Goal: Information Seeking & Learning: Check status

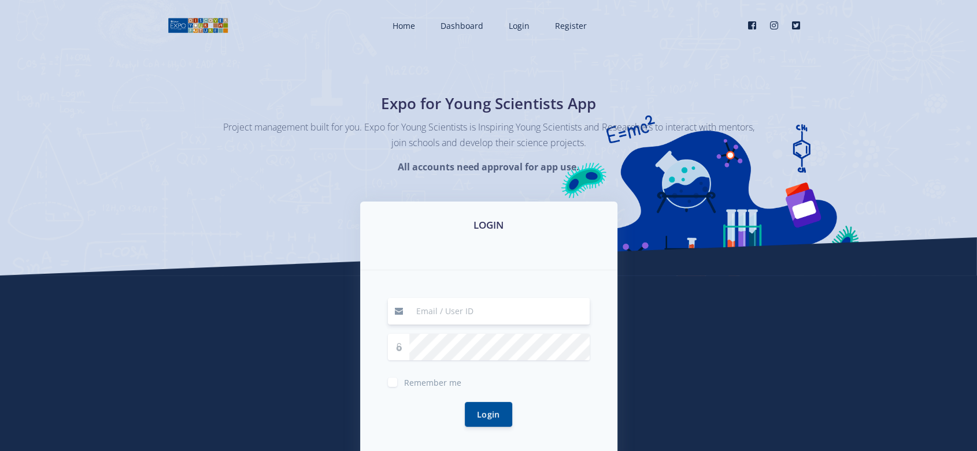
type input "raven@exposcience.co.za"
click at [465, 402] on button "Login" at bounding box center [488, 414] width 47 height 25
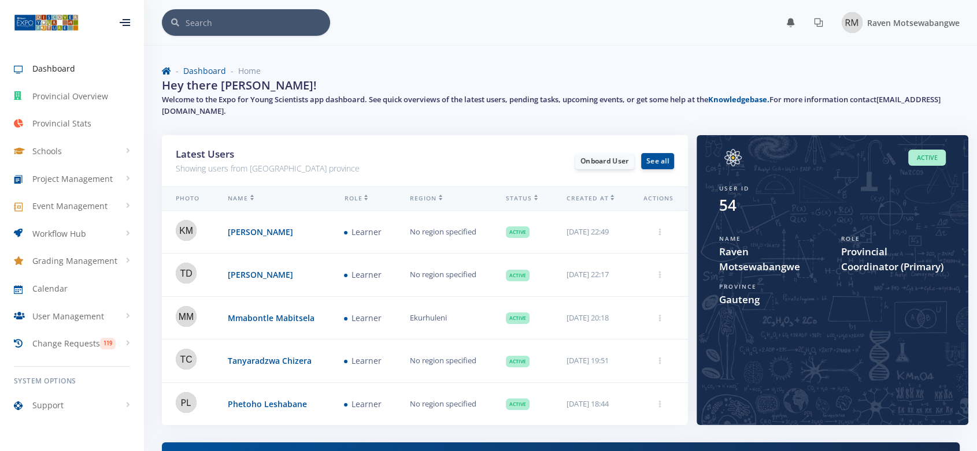
scroll to position [202, 362]
click at [81, 182] on span "Project Management" at bounding box center [72, 179] width 80 height 12
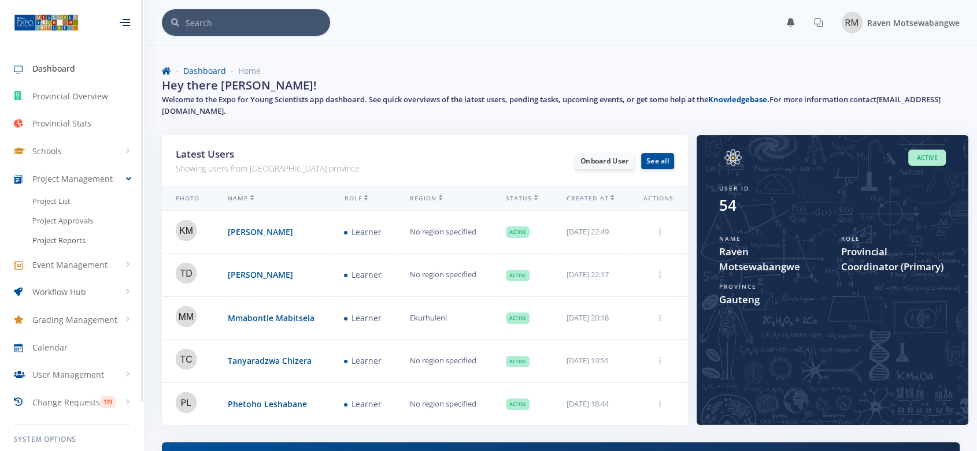
click at [64, 241] on link "Project Reports" at bounding box center [72, 241] width 144 height 20
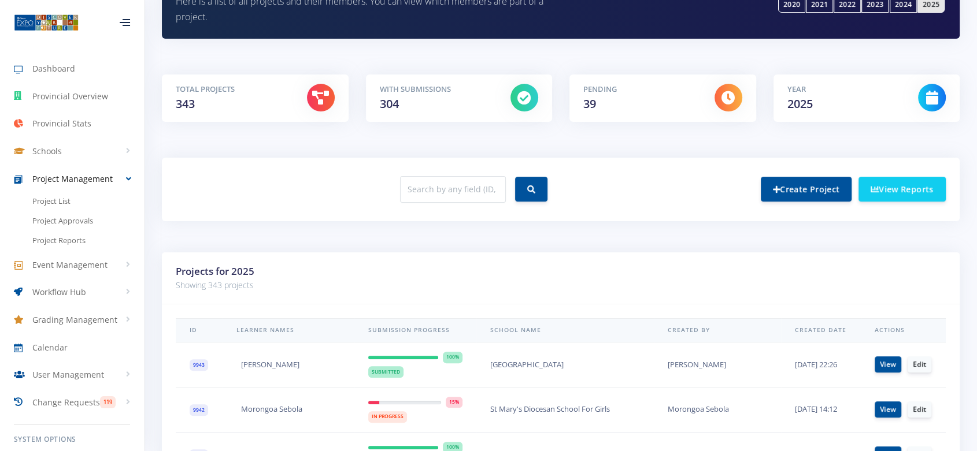
scroll to position [219, 0]
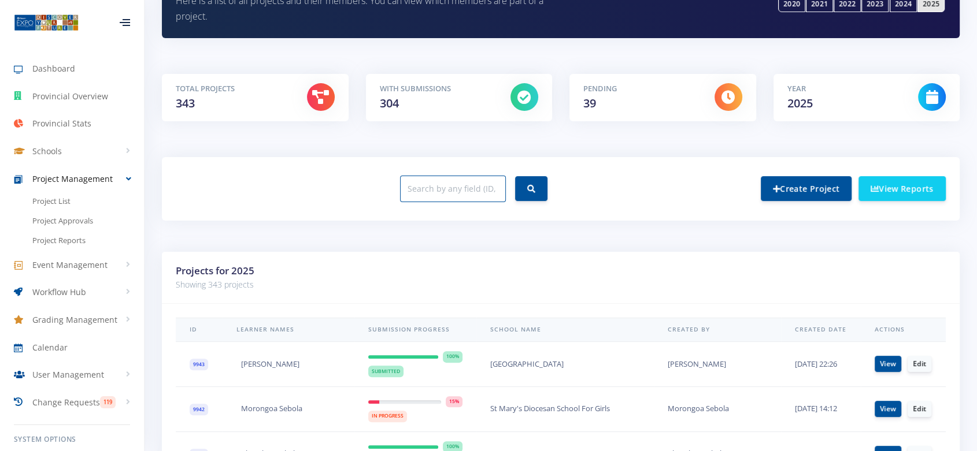
click at [461, 191] on input "text" at bounding box center [453, 189] width 106 height 27
type input "charisma"
click at [515, 176] on button "submit" at bounding box center [531, 188] width 32 height 25
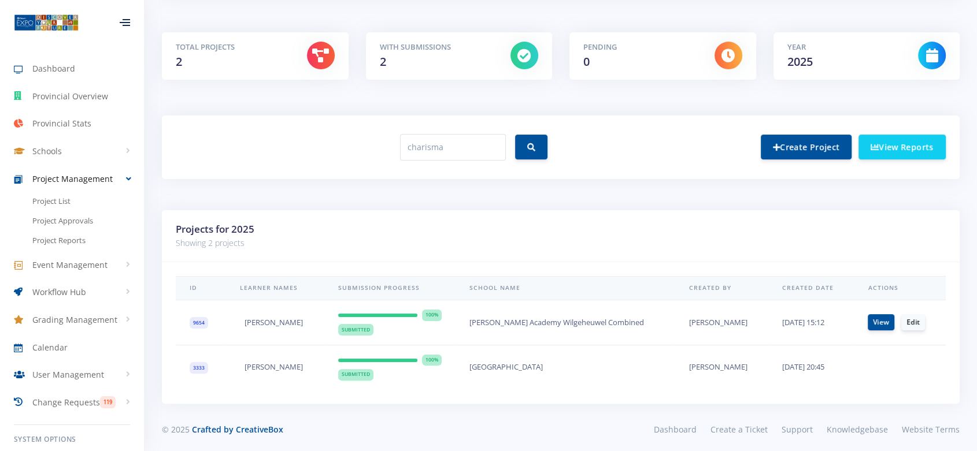
scroll to position [190, 0]
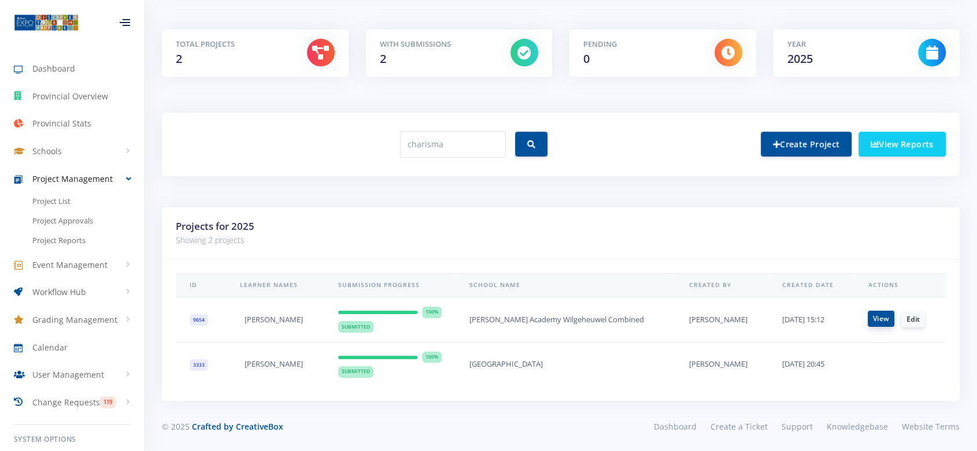
click at [877, 317] on link "View" at bounding box center [880, 319] width 27 height 16
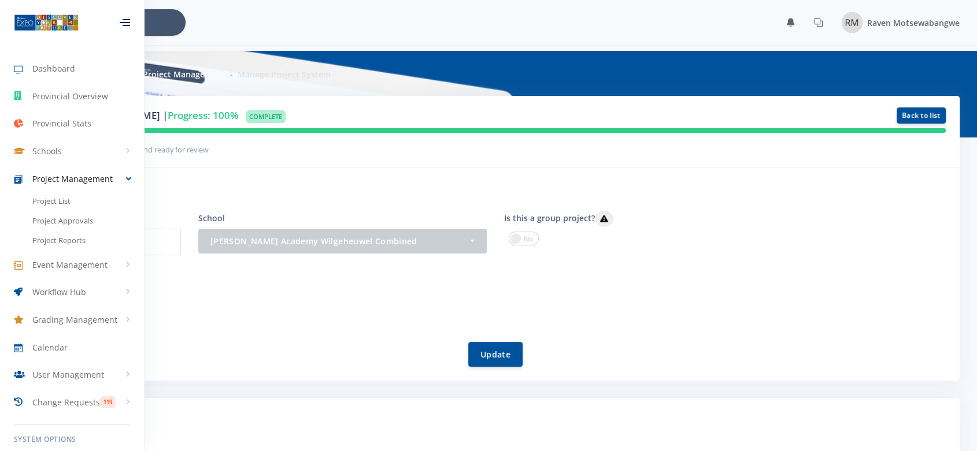
scroll to position [9, 9]
click at [338, 302] on div "[PERSON_NAME]" at bounding box center [495, 305] width 918 height 18
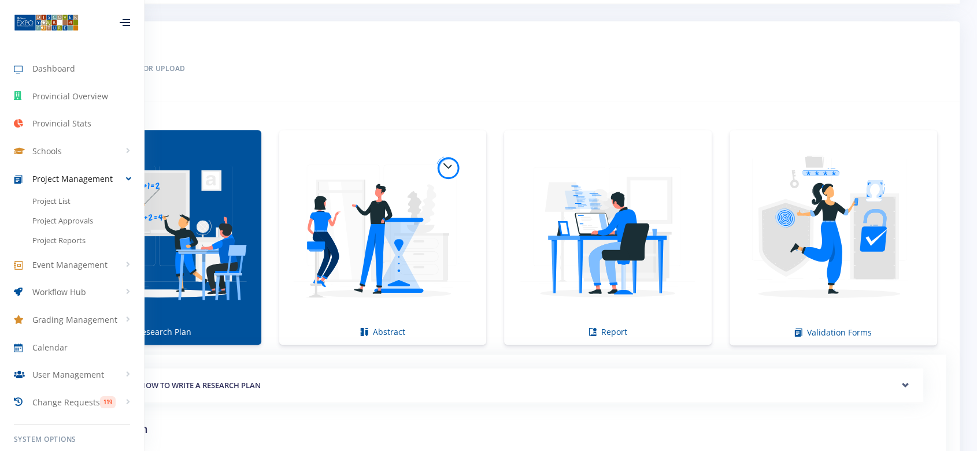
scroll to position [680, 0]
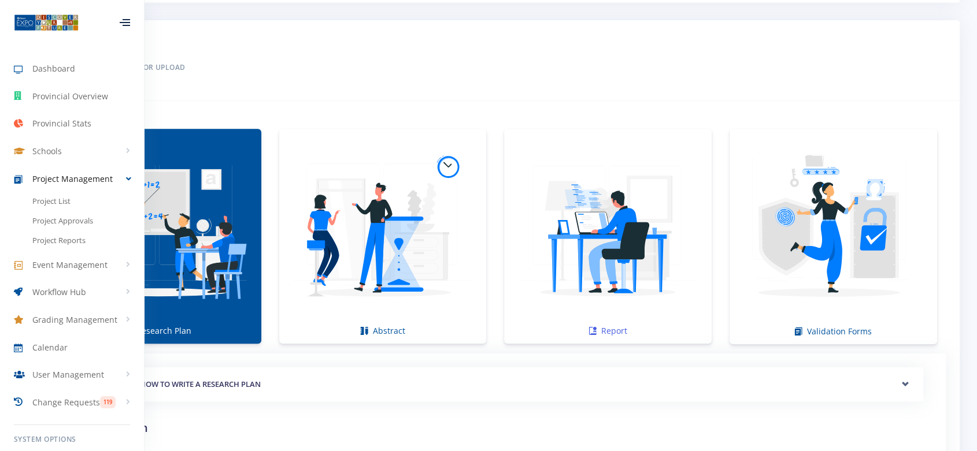
click at [648, 333] on link "Report" at bounding box center [607, 236] width 207 height 215
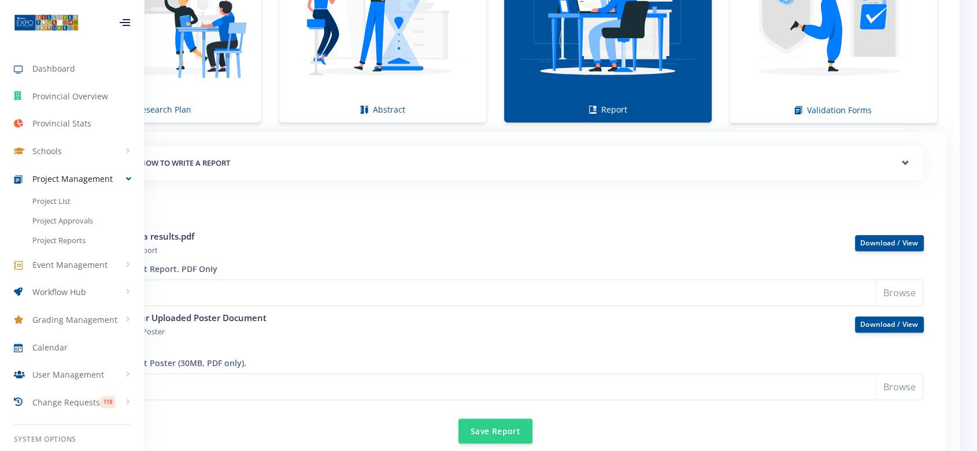
scroll to position [901, 0]
click at [898, 246] on link "Download / View" at bounding box center [889, 242] width 58 height 10
